Goal: Transaction & Acquisition: Purchase product/service

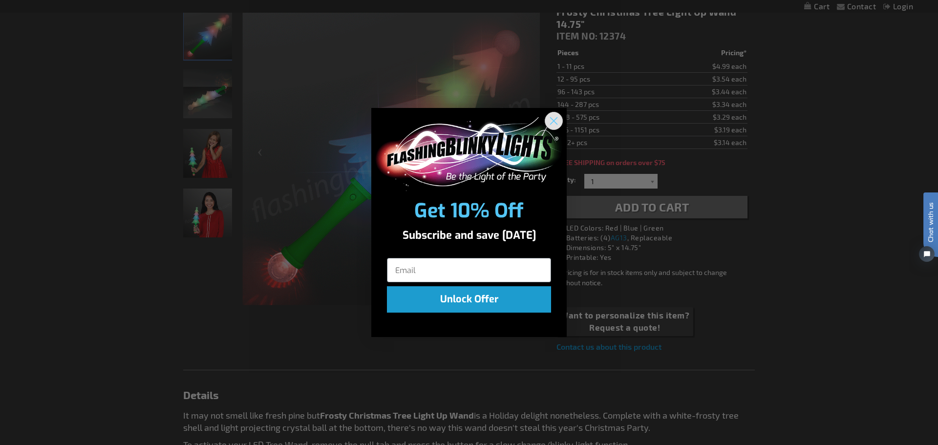
click at [547, 122] on circle "Close dialog" at bounding box center [554, 121] width 16 height 16
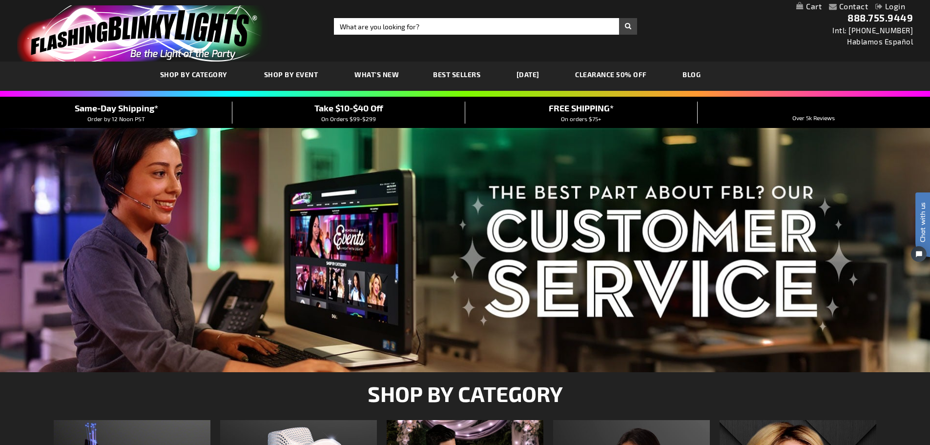
click at [654, 70] on link "CLEARANCE 50% OFF" at bounding box center [611, 74] width 86 height 33
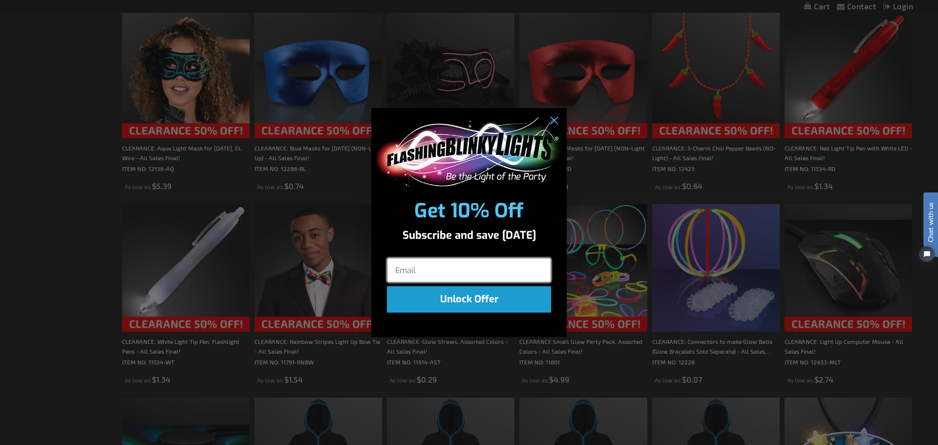
scroll to position [981, 0]
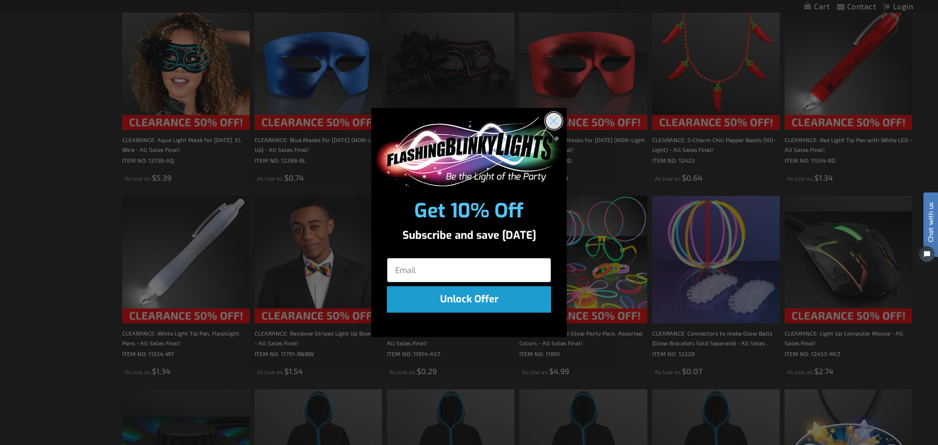
click at [555, 123] on icon "Close dialog" at bounding box center [553, 121] width 7 height 7
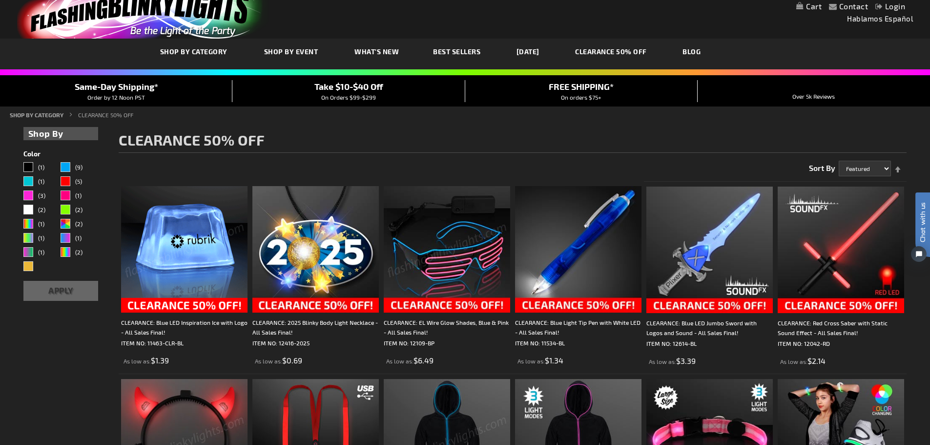
scroll to position [0, 0]
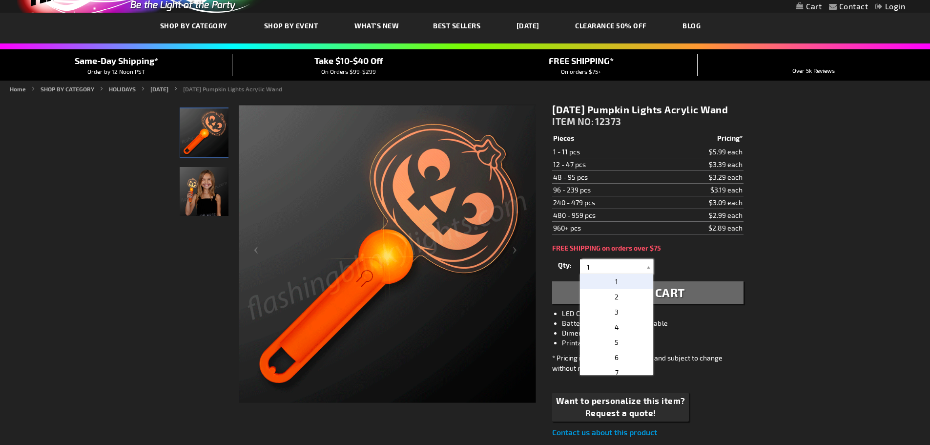
click at [601, 274] on input "1" at bounding box center [618, 266] width 71 height 15
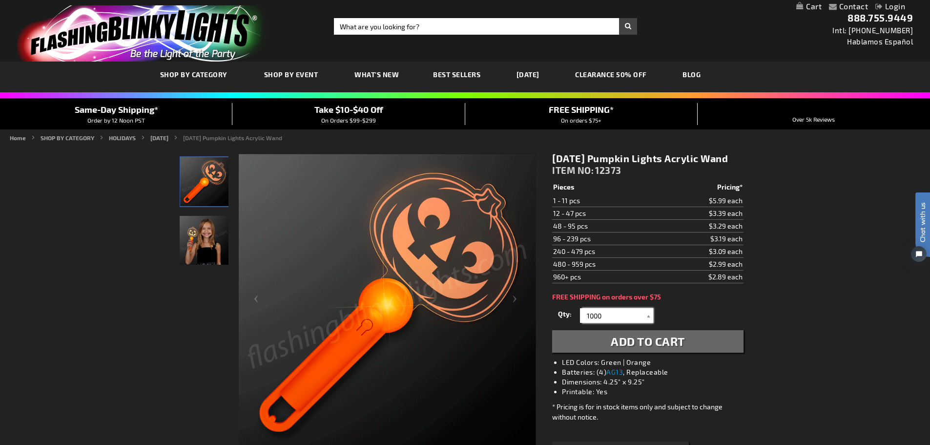
type input "1000"
click at [635, 348] on span "Add to Cart" at bounding box center [648, 341] width 74 height 14
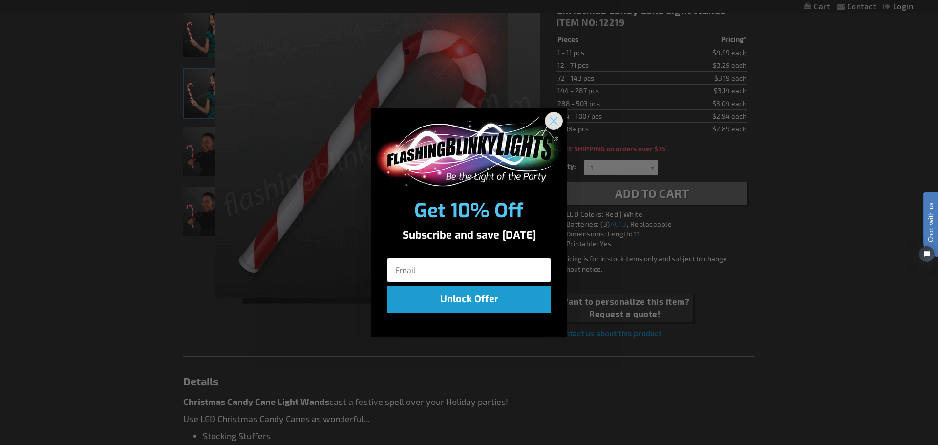
click at [552, 122] on icon "Close dialog" at bounding box center [553, 121] width 7 height 7
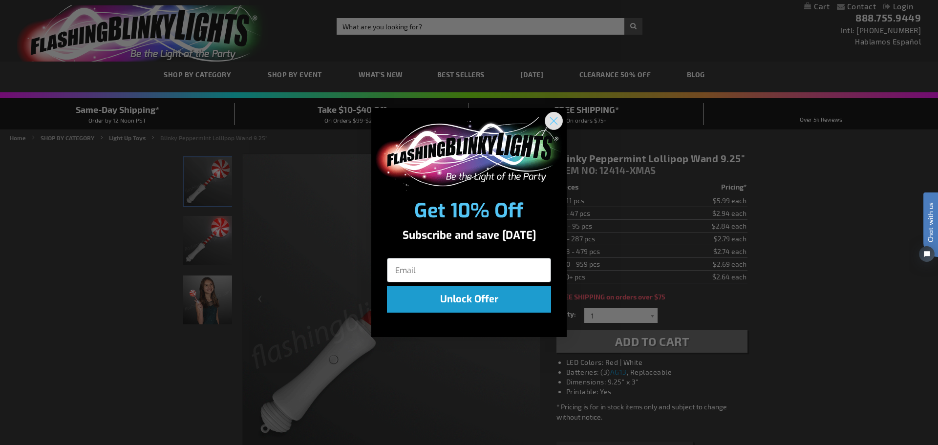
click at [554, 119] on circle "Close dialog" at bounding box center [554, 121] width 16 height 16
